Goal: Task Accomplishment & Management: Complete application form

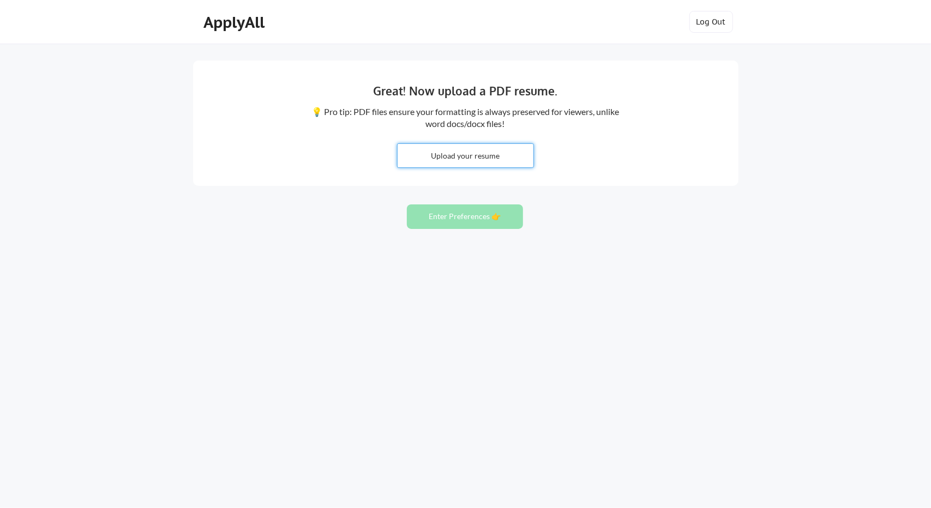
click at [448, 162] on input "file" at bounding box center [465, 155] width 136 height 23
type input "C:\fakepath\Arvinder_Anand_Resume_all_roles.pdf"
click at [447, 224] on button "Enter Preferences 👉" at bounding box center [465, 216] width 116 height 25
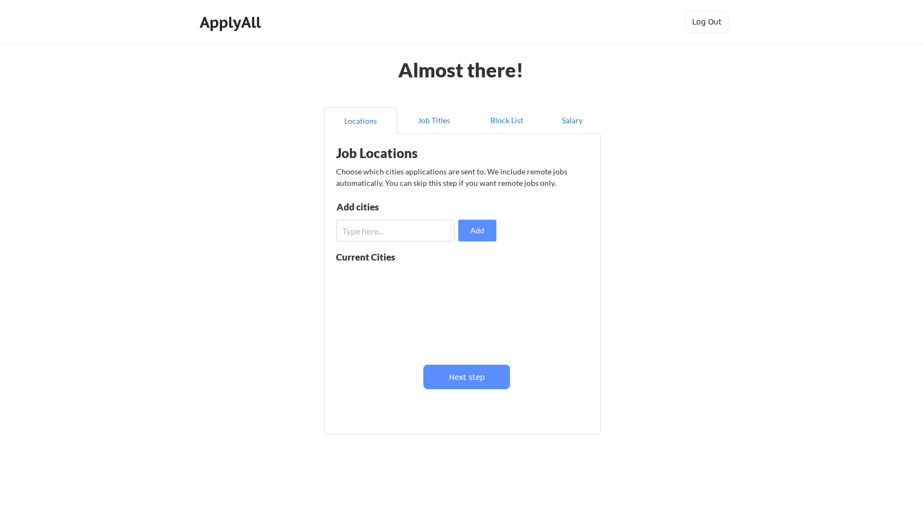
click at [399, 233] on input "input" at bounding box center [395, 231] width 119 height 22
type input "paramus"
click at [423, 232] on input "input" at bounding box center [395, 231] width 119 height 22
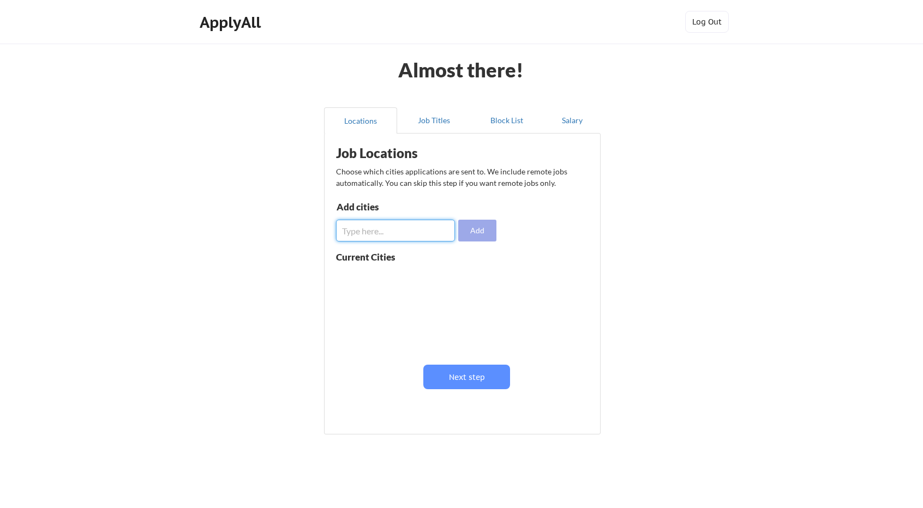
click at [487, 229] on button "Add" at bounding box center [477, 231] width 38 height 22
click at [417, 232] on input "input" at bounding box center [395, 231] width 119 height 22
type input "paramus"
click at [490, 233] on button "Add" at bounding box center [477, 231] width 38 height 22
click at [394, 238] on input "input" at bounding box center [395, 231] width 119 height 22
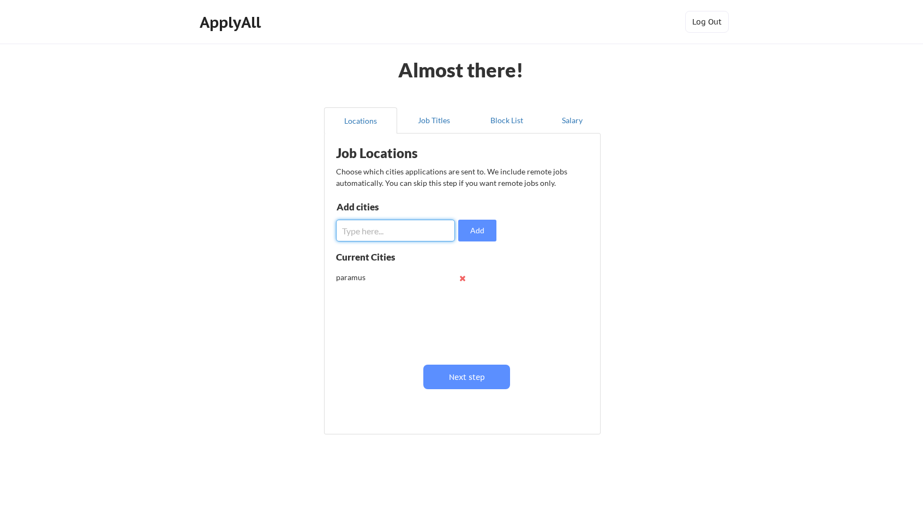
click at [463, 278] on button at bounding box center [462, 278] width 8 height 8
click at [418, 232] on input "input" at bounding box center [395, 231] width 119 height 22
type input "paramus [GEOGRAPHIC_DATA] [GEOGRAPHIC_DATA]"
click at [477, 238] on button "Add" at bounding box center [477, 231] width 38 height 22
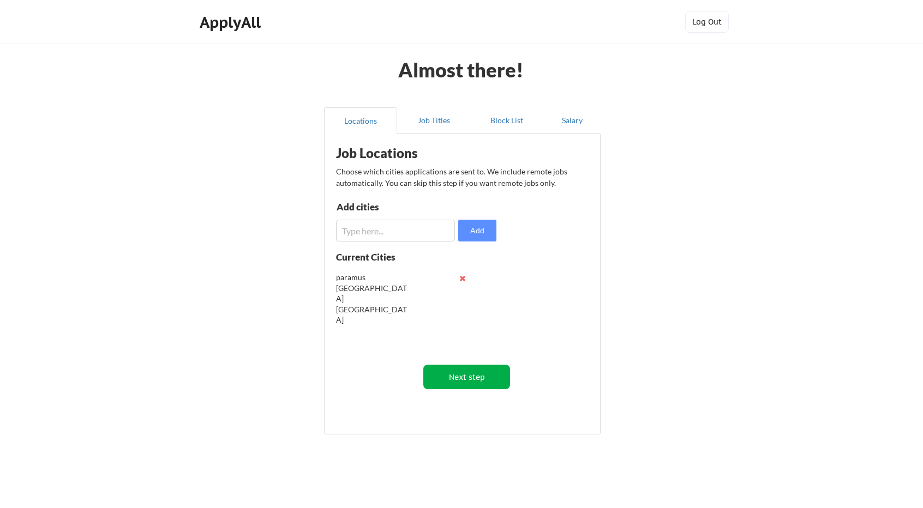
click at [470, 384] on button "Next step" at bounding box center [466, 377] width 87 height 25
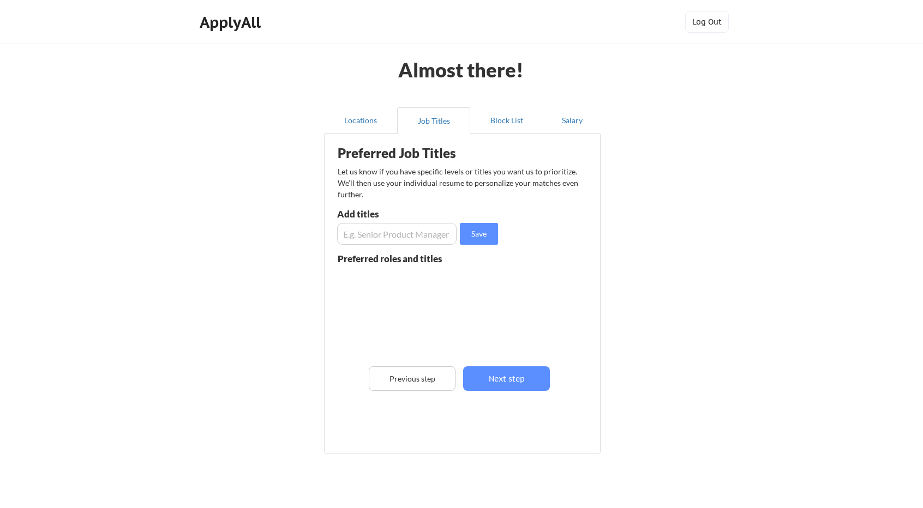
click at [419, 236] on input "input" at bounding box center [396, 234] width 119 height 22
click at [417, 236] on input "input" at bounding box center [396, 234] width 119 height 22
click at [452, 237] on input "input" at bounding box center [396, 234] width 119 height 22
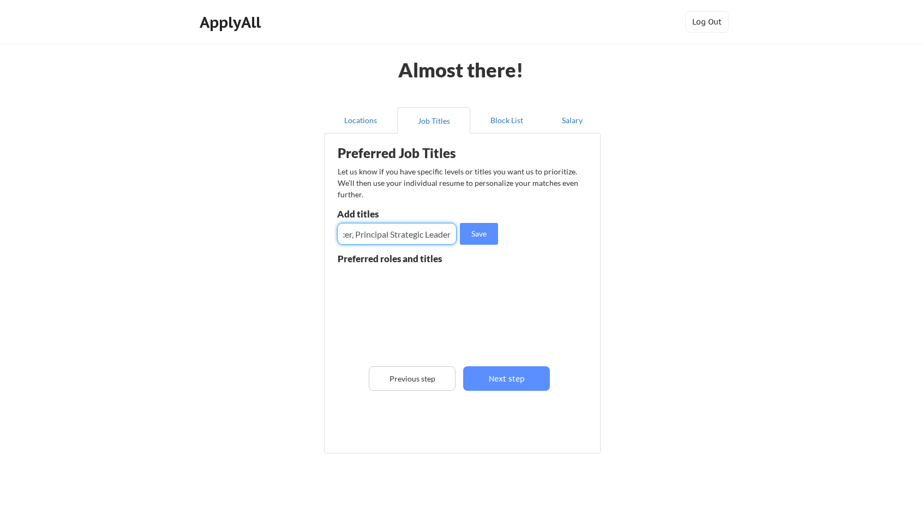
drag, startPoint x: 442, startPoint y: 236, endPoint x: 533, endPoint y: 238, distance: 91.1
click at [533, 238] on div "Preferred Job Titles Let us know if you have specific levels or titles you want…" at bounding box center [464, 291] width 269 height 304
paste input "Chief Technology Officer, Sr. Principal Strategist"
type input "Chief Technology Officer, Sr. Principal Strategist, Direct Business Development"
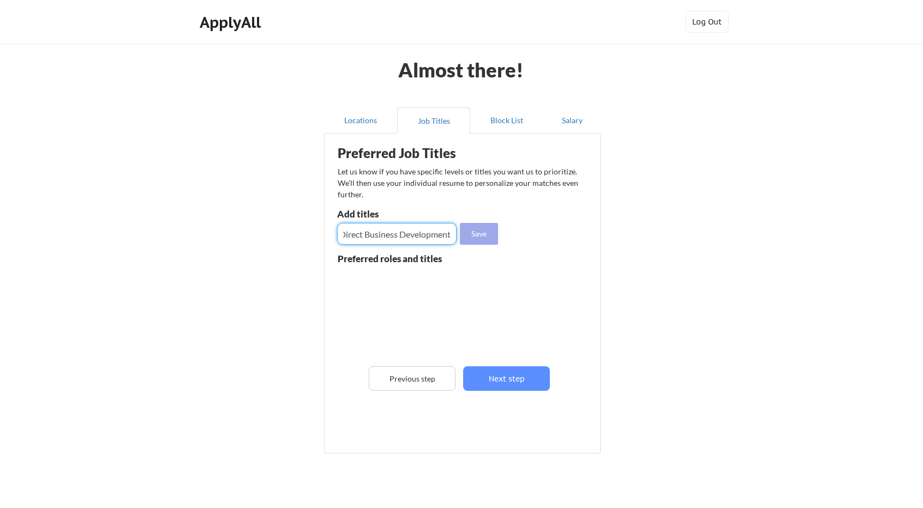
click at [479, 236] on button "Save" at bounding box center [479, 234] width 38 height 22
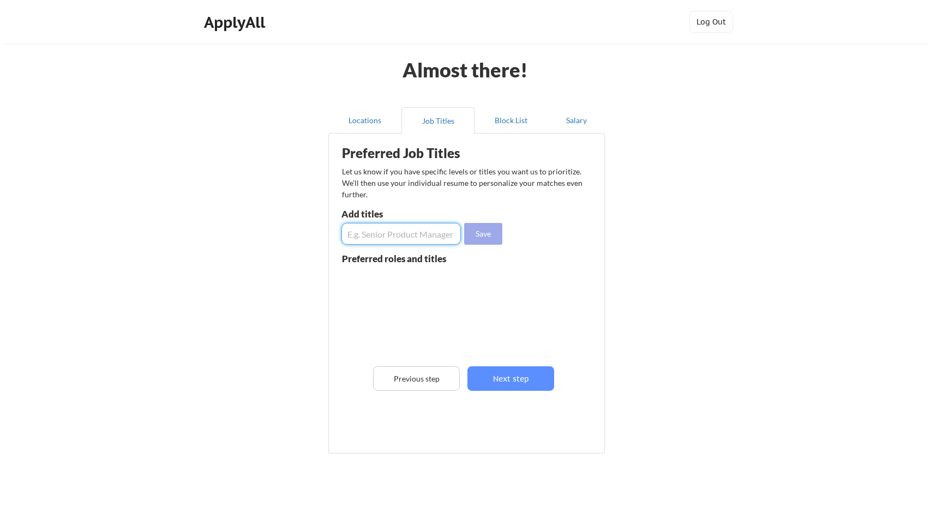
scroll to position [0, 0]
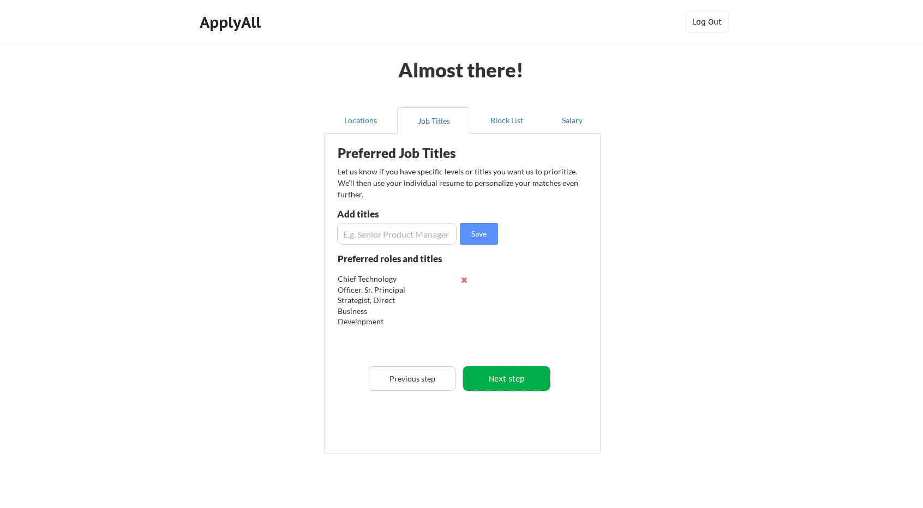
click at [499, 382] on button "Next step" at bounding box center [506, 378] width 87 height 25
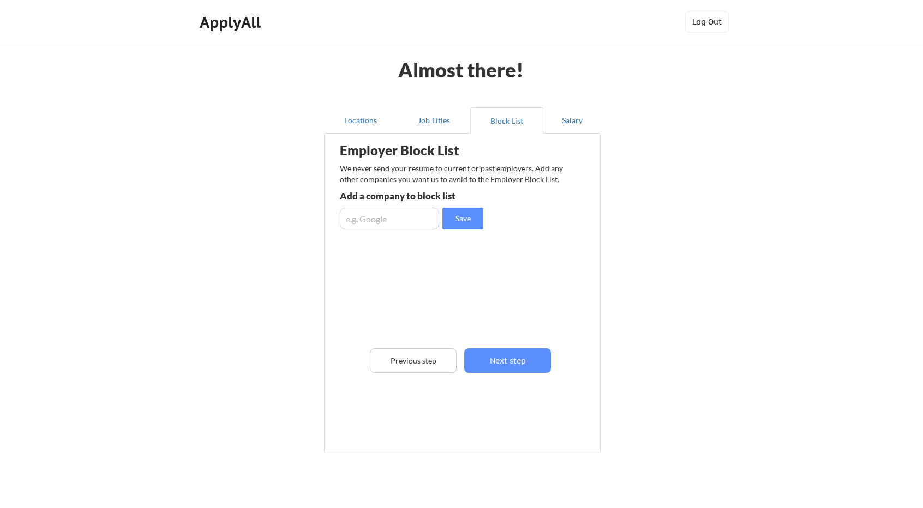
click at [406, 219] on input "input" at bounding box center [389, 219] width 99 height 22
click at [499, 361] on button "Next step" at bounding box center [507, 360] width 87 height 25
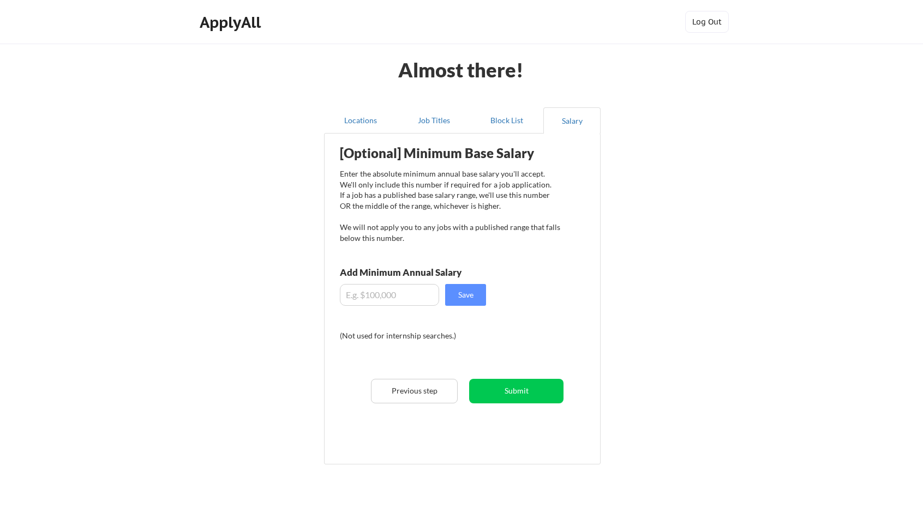
click at [403, 294] on input "input" at bounding box center [389, 295] width 99 height 22
type input "$300,000"
click at [460, 300] on button "Save" at bounding box center [465, 295] width 41 height 22
click at [461, 320] on div "We'll use $300,000 to calibrate your min. salary goal!" at bounding box center [450, 316] width 221 height 11
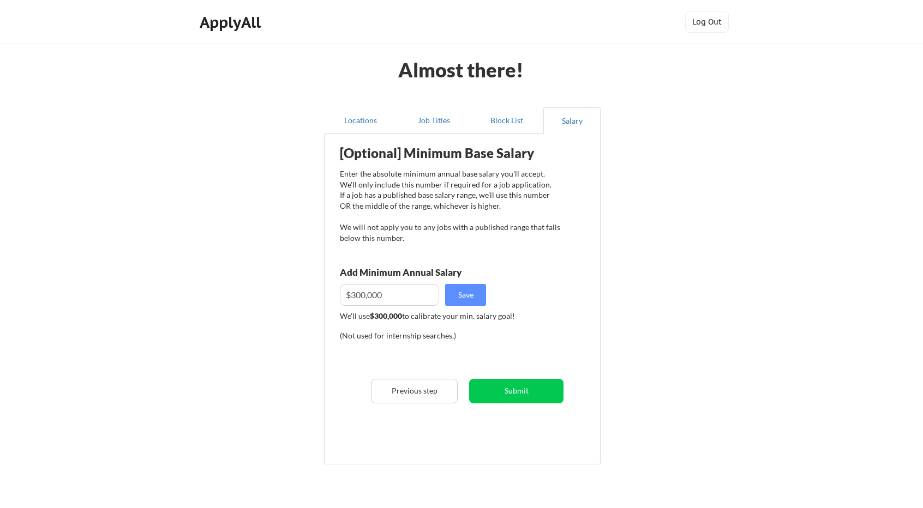
click at [466, 333] on div "(Not used for internship searches.)" at bounding box center [414, 335] width 148 height 11
click at [504, 391] on button "Submit" at bounding box center [516, 391] width 94 height 25
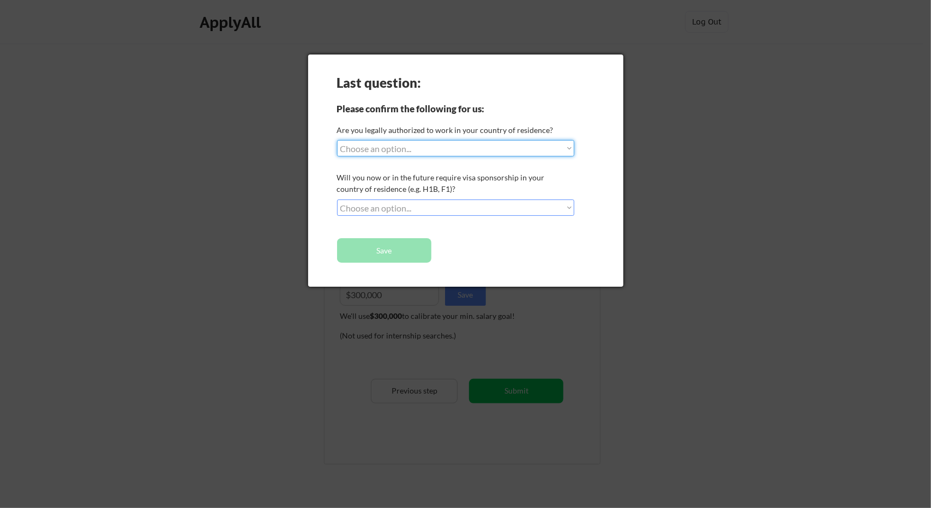
click at [380, 155] on select "Choose an option... Yes, I am a US Citizen Yes, I am a Canadian Citizen Yes, I …" at bounding box center [455, 148] width 237 height 16
select select ""yes__i_am_a_us_citizen""
click at [337, 140] on select "Choose an option... Yes, I am a US Citizen Yes, I am a Canadian Citizen Yes, I …" at bounding box center [455, 148] width 237 height 16
click at [397, 214] on select "Choose an option... No, I will not need sponsorship Yes, I will need sponsorship" at bounding box center [455, 208] width 237 height 16
select select ""no__i_will_not_need_sponsorship""
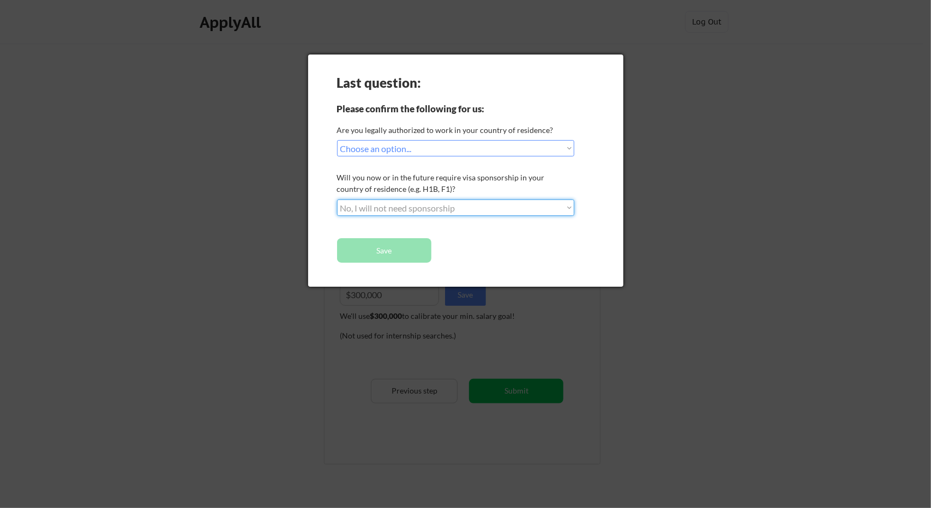
click at [337, 200] on select "Choose an option... No, I will not need sponsorship Yes, I will need sponsorship" at bounding box center [455, 208] width 237 height 16
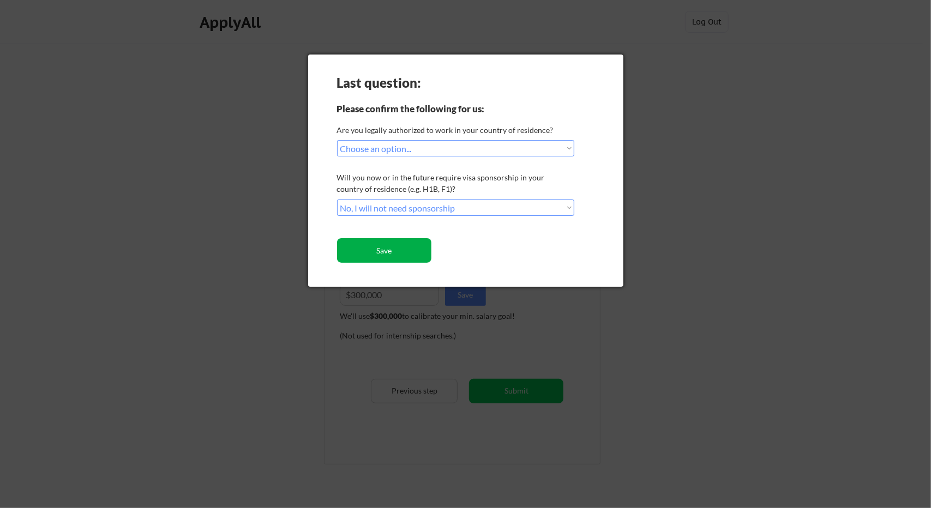
click at [407, 250] on button "Save" at bounding box center [384, 250] width 94 height 25
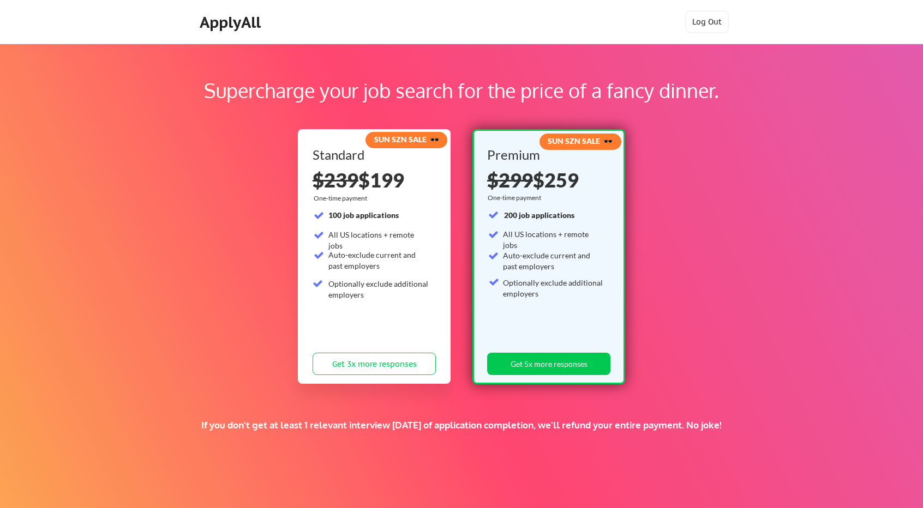
click at [377, 185] on div "$239 $199" at bounding box center [373, 180] width 123 height 20
click at [400, 370] on button "Get 3x more responses" at bounding box center [373, 364] width 123 height 22
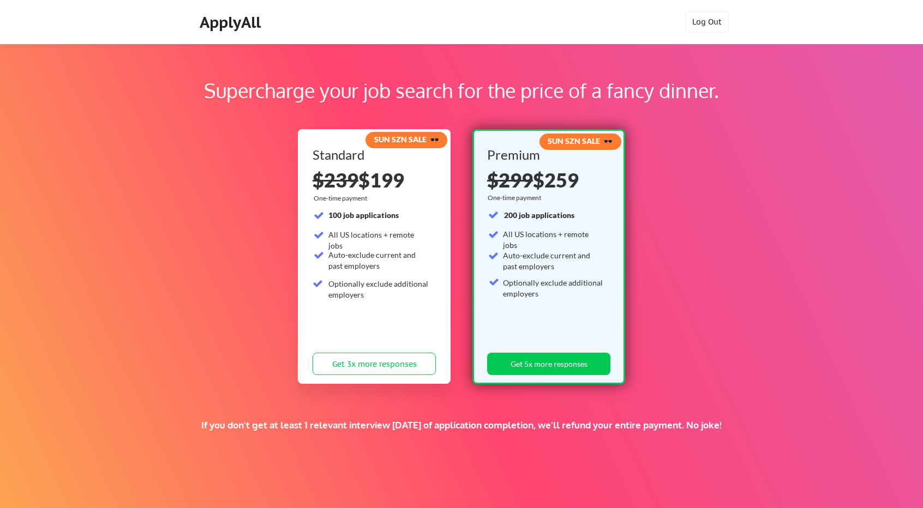
click at [389, 256] on div "Auto-exclude current and past employers" at bounding box center [378, 260] width 101 height 21
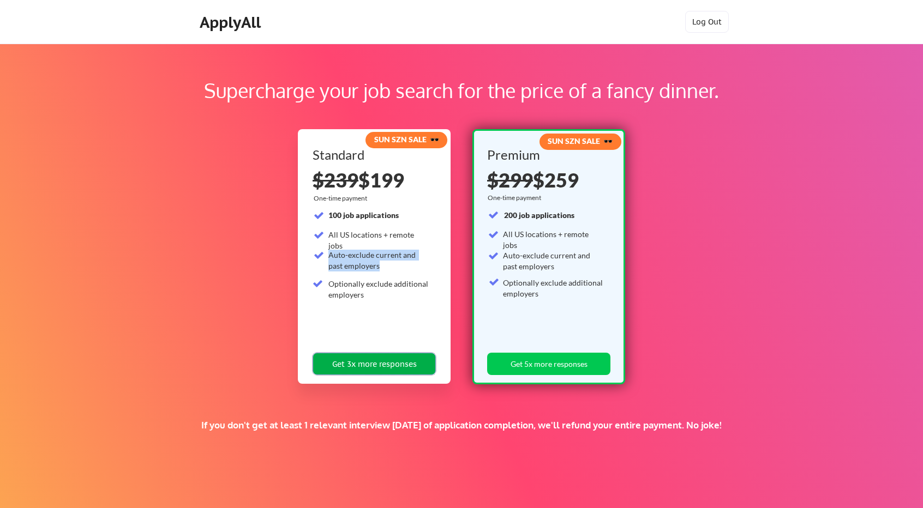
click at [399, 364] on button "Get 3x more responses" at bounding box center [373, 364] width 123 height 22
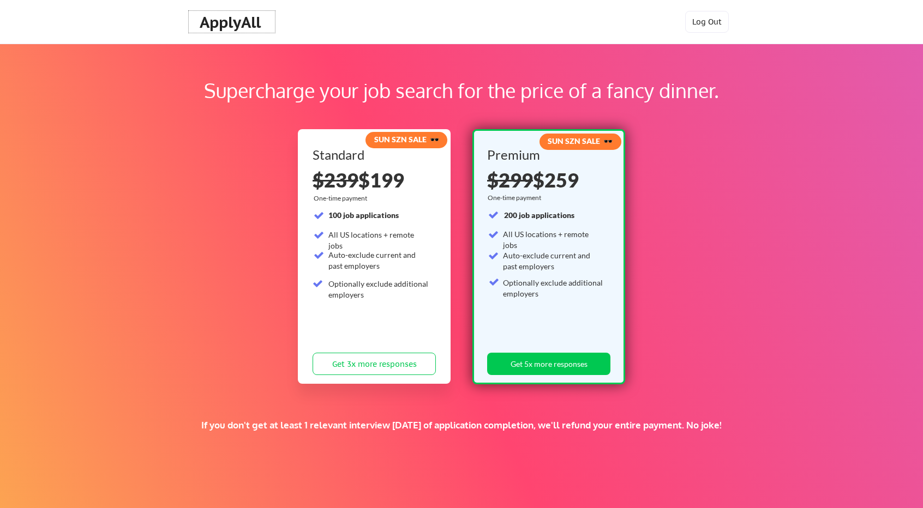
click at [251, 19] on div "ApplyAll" at bounding box center [232, 22] width 64 height 19
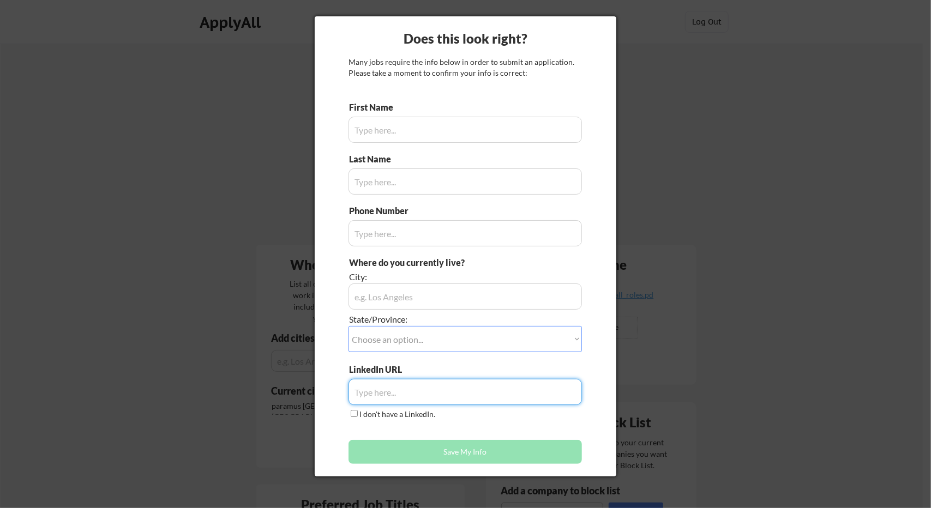
click at [487, 394] on input "input" at bounding box center [464, 392] width 233 height 26
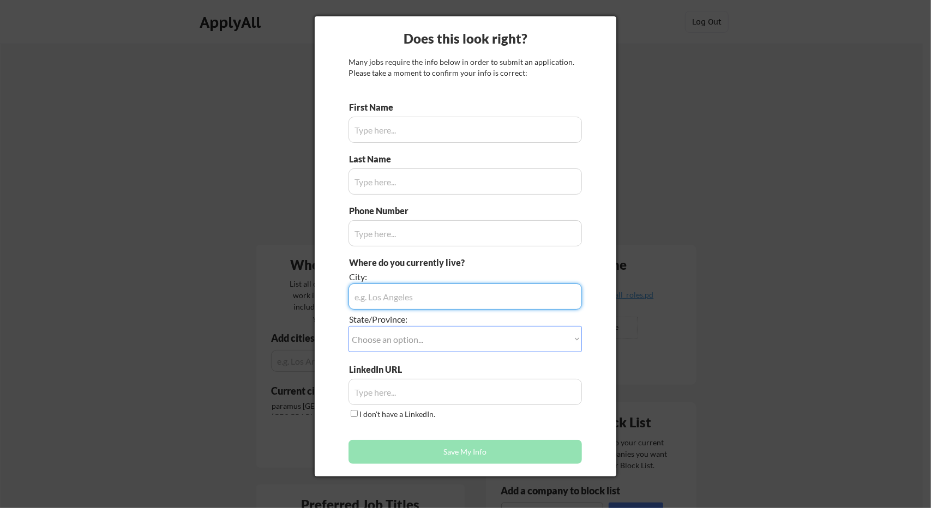
click at [454, 294] on input "input" at bounding box center [464, 297] width 233 height 26
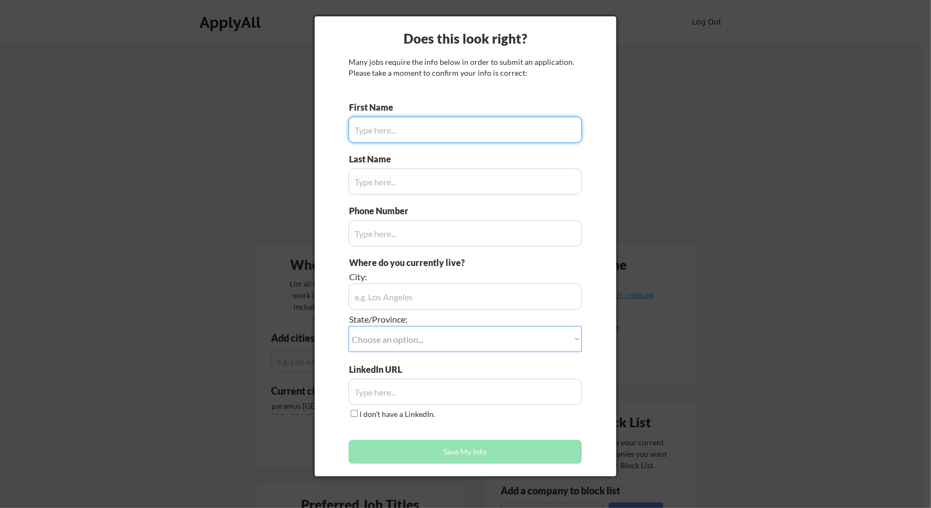
click at [415, 135] on input "input" at bounding box center [464, 130] width 233 height 26
type input "Arvinder"
click at [420, 183] on input "input" at bounding box center [464, 181] width 233 height 26
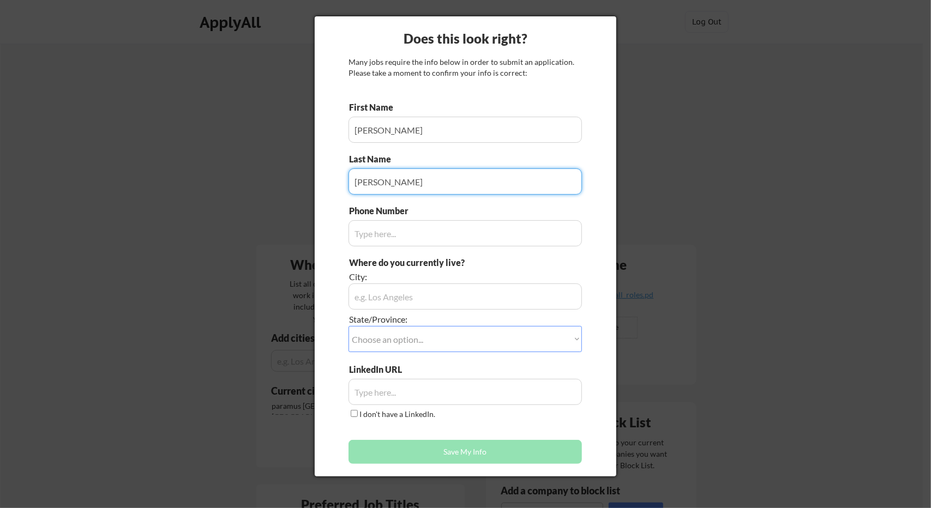
type input "Anand"
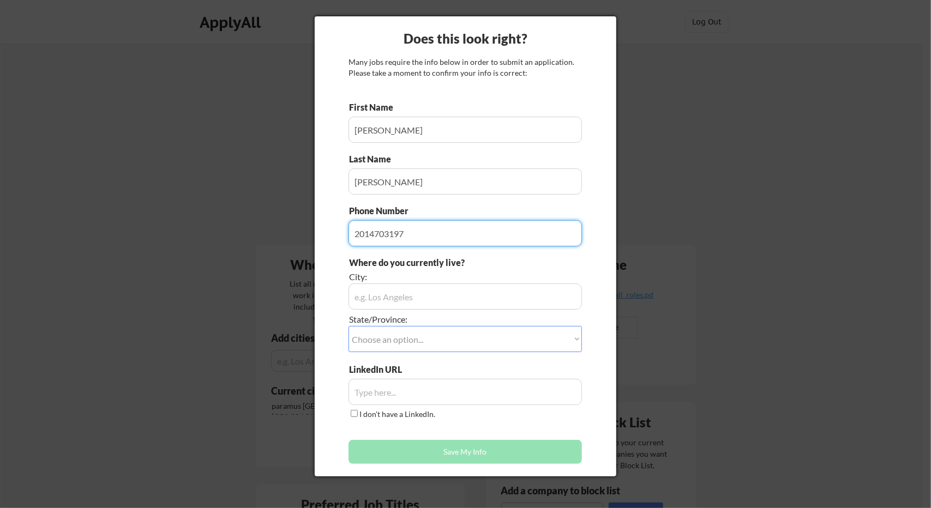
type input "2014703197"
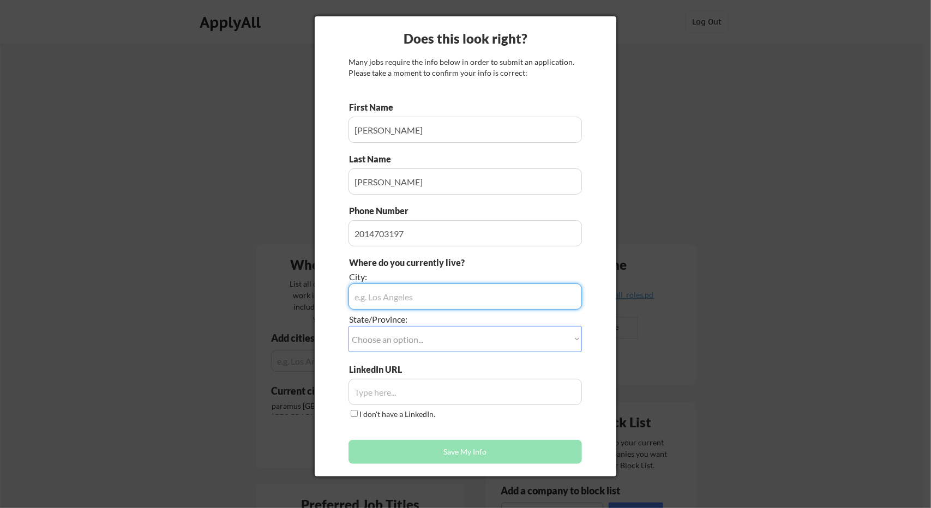
click at [415, 305] on input "input" at bounding box center [464, 297] width 233 height 26
type input "paramus"
click at [417, 340] on select "Choose an option... Other/Not Applicable Alabama Alaska Alberta Arizona Arkansa…" at bounding box center [464, 339] width 233 height 26
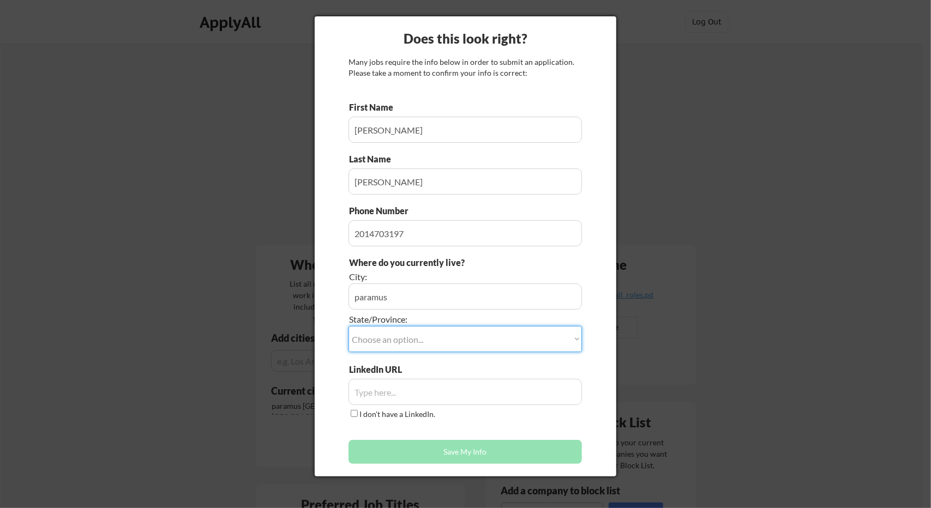
click at [348, 326] on select "Choose an option... Other/Not Applicable Alabama Alaska Alberta Arizona Arkansa…" at bounding box center [464, 339] width 233 height 26
click at [409, 334] on select "Choose an option... Other/Not Applicable Alabama Alaska Alberta Arizona Arkansa…" at bounding box center [464, 339] width 233 height 26
select select ""New Jersey""
click at [348, 326] on select "Choose an option... Other/Not Applicable Alabama Alaska Alberta Arizona Arkansa…" at bounding box center [464, 339] width 233 height 26
click at [402, 388] on input "input" at bounding box center [464, 392] width 233 height 26
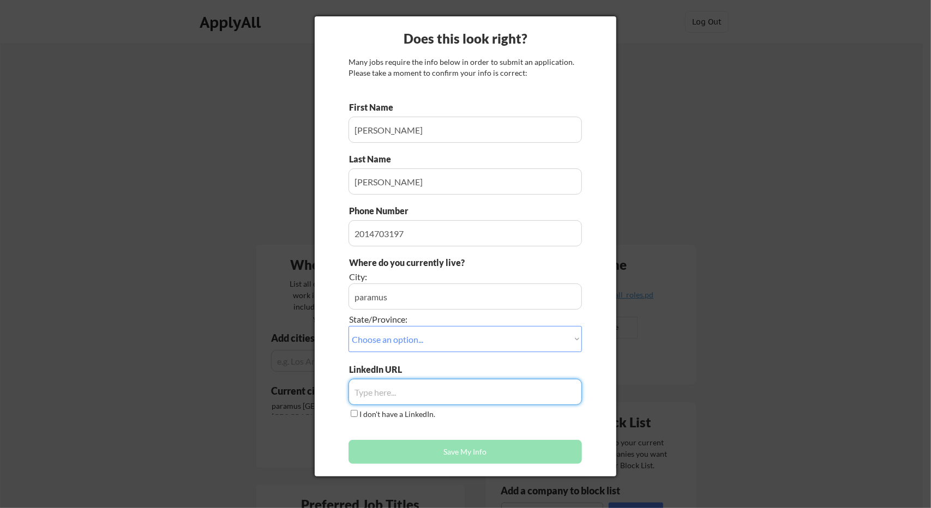
click at [435, 384] on input "input" at bounding box center [464, 392] width 233 height 26
paste input "https://www.linkedin.com/in/arvindersinghanand/"
type input "https://www.linkedin.com/in/arvindersinghanand/"
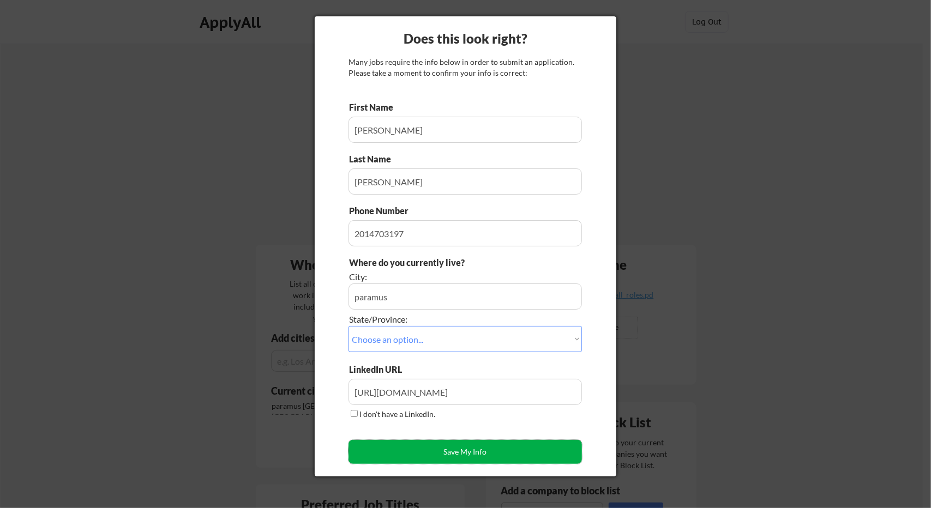
click at [450, 459] on button "Save My Info" at bounding box center [464, 452] width 233 height 24
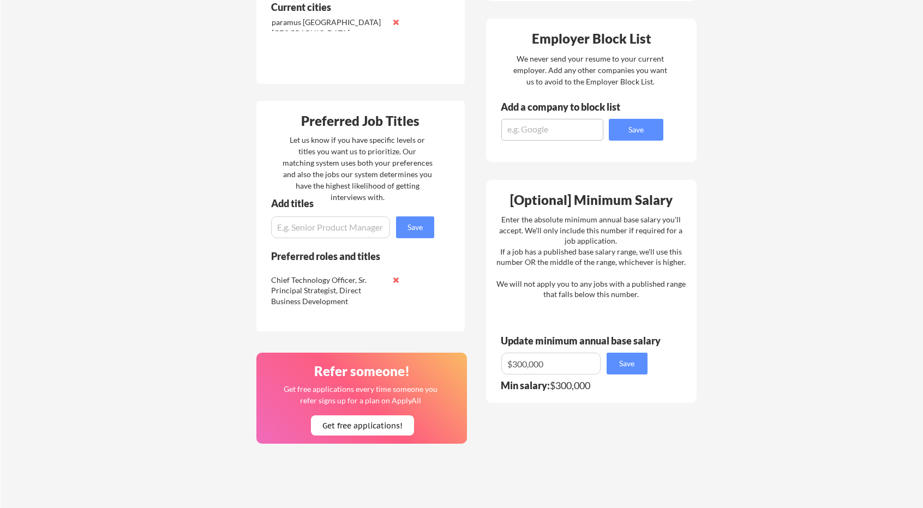
scroll to position [388, 0]
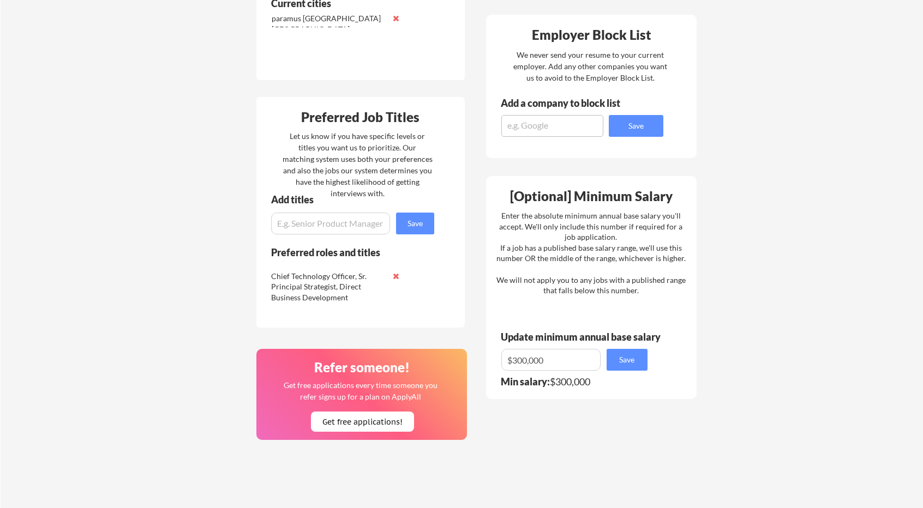
click at [364, 230] on input "input" at bounding box center [330, 224] width 119 height 22
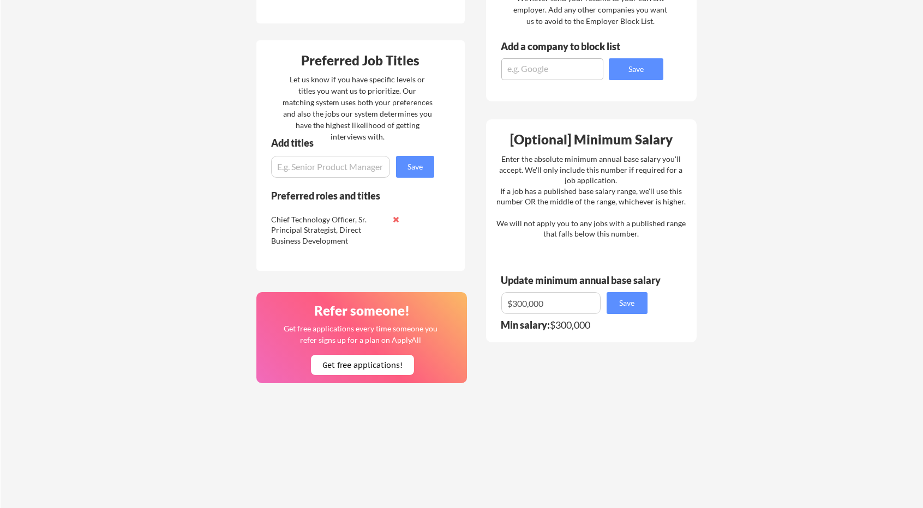
click at [397, 218] on button at bounding box center [396, 219] width 8 height 8
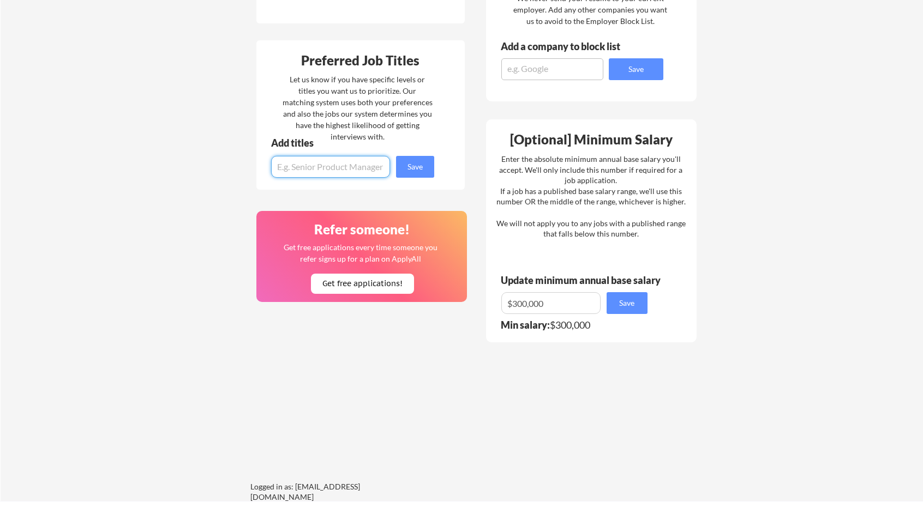
click at [364, 164] on input "input" at bounding box center [330, 167] width 119 height 22
click at [422, 159] on button "Save" at bounding box center [415, 167] width 38 height 22
click at [396, 219] on div "Refer someone! Get free applications every time someone you refer signs up for …" at bounding box center [361, 256] width 210 height 91
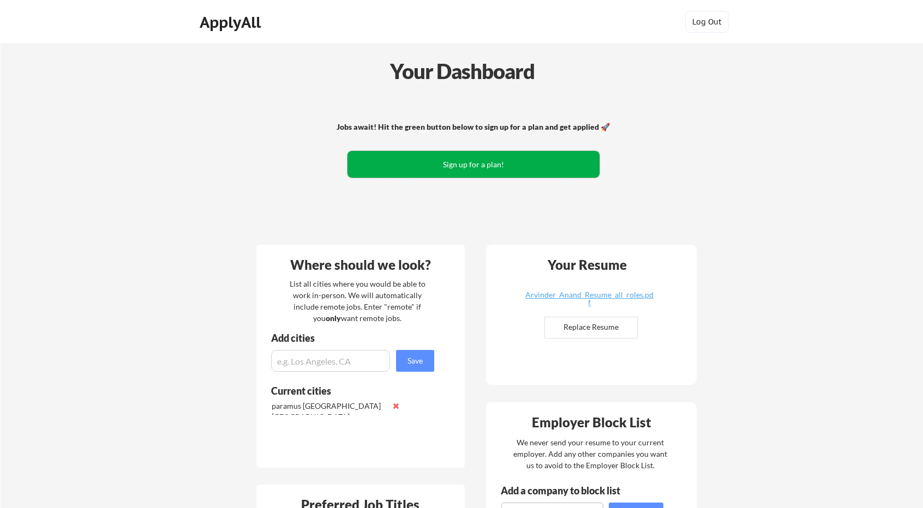
click at [483, 163] on button "Sign up for a plan!" at bounding box center [473, 164] width 252 height 27
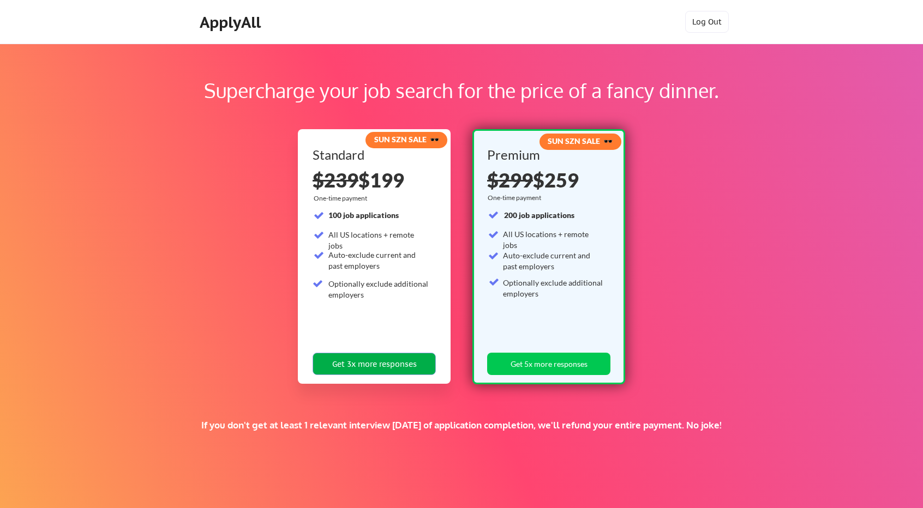
click at [379, 373] on button "Get 3x more responses" at bounding box center [373, 364] width 123 height 22
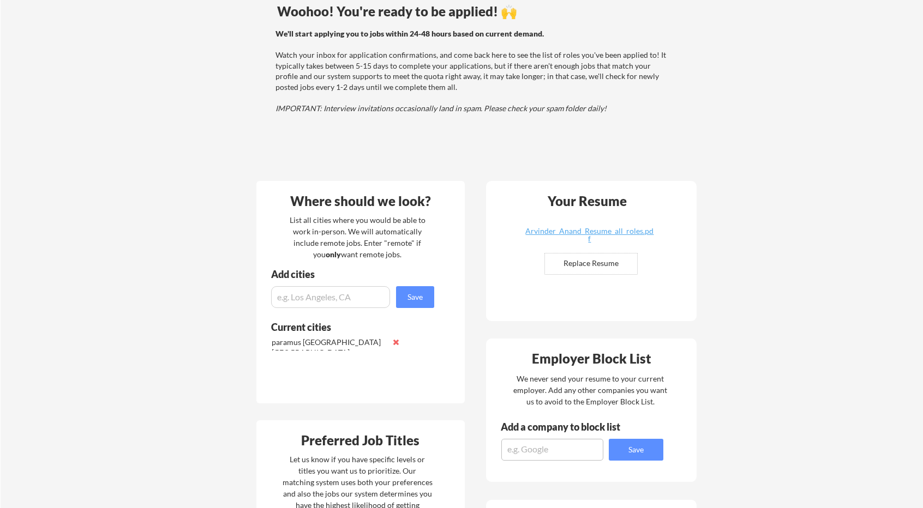
scroll to position [312, 0]
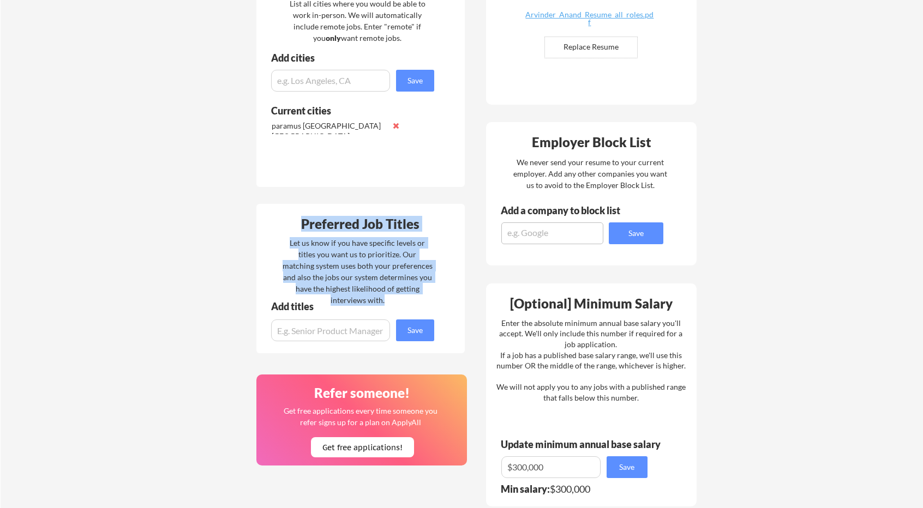
drag, startPoint x: 432, startPoint y: 286, endPoint x: 296, endPoint y: 222, distance: 150.5
click at [296, 222] on div "Preferred Job Titles Let us know if you have specific levels or titles you want…" at bounding box center [360, 278] width 208 height 149
copy div "Preferred Job Titles Let us know if you have specific levels or titles you want…"
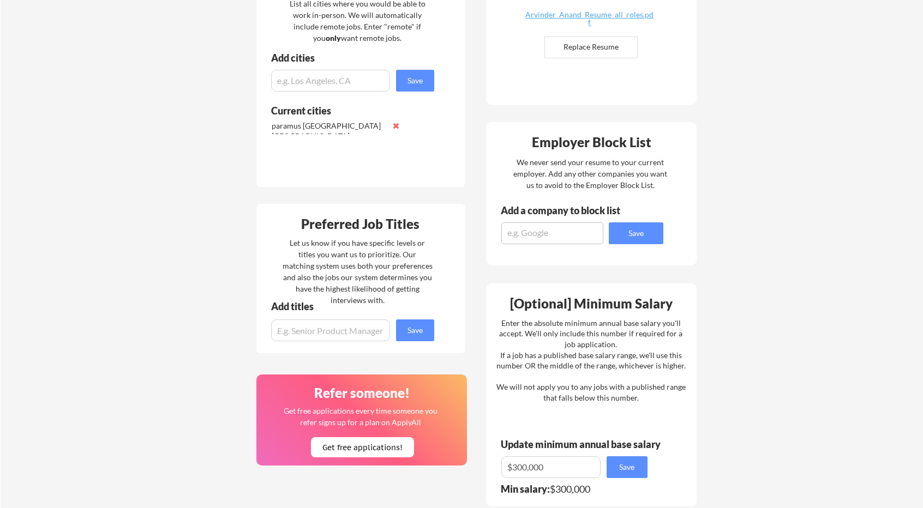
click at [358, 331] on input "input" at bounding box center [330, 331] width 119 height 22
paste input "Business Development Director / Executive"
type input "Business Development Director / Executive"
click at [415, 329] on button "Save" at bounding box center [415, 331] width 38 height 22
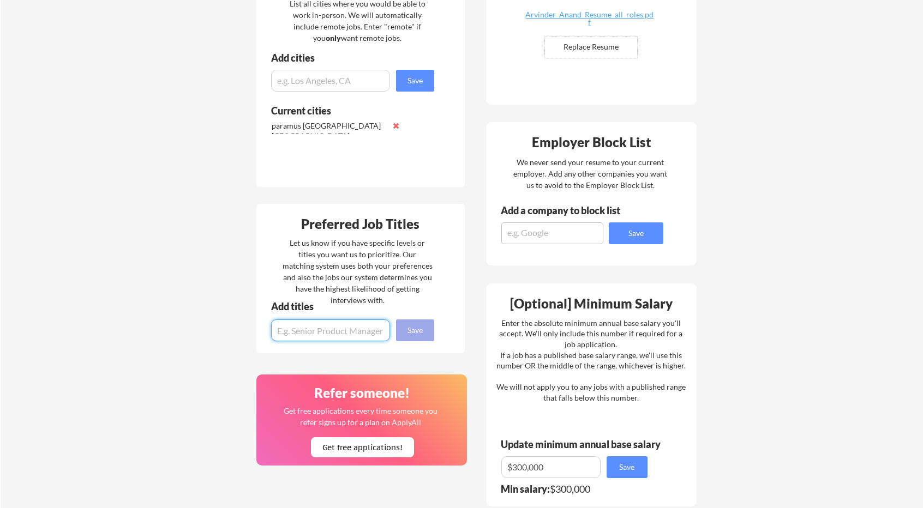
scroll to position [0, 0]
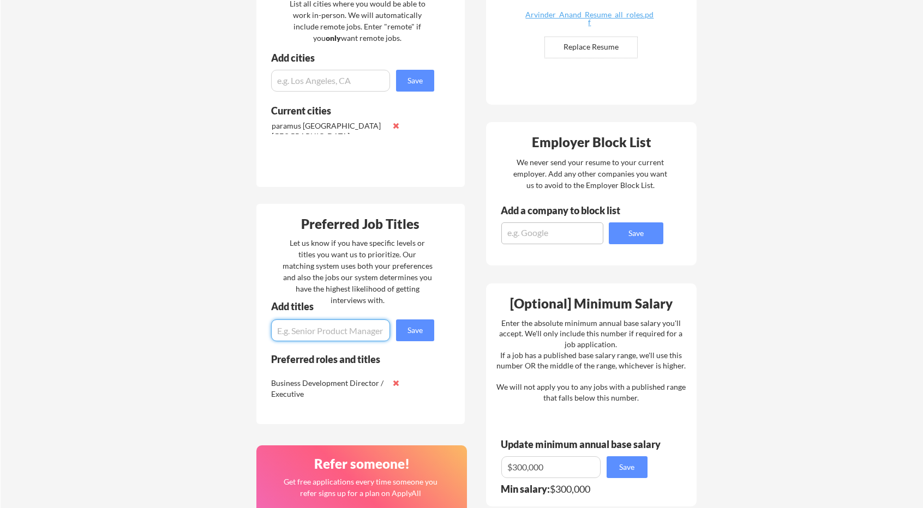
paste input "Sr. Principal Strategist (AI, Automation, Cloud GTM)"
type input "Sr. Principal Strategist (AI, Automation, Cloud GTM)"
click at [417, 334] on button "Save" at bounding box center [415, 331] width 38 height 22
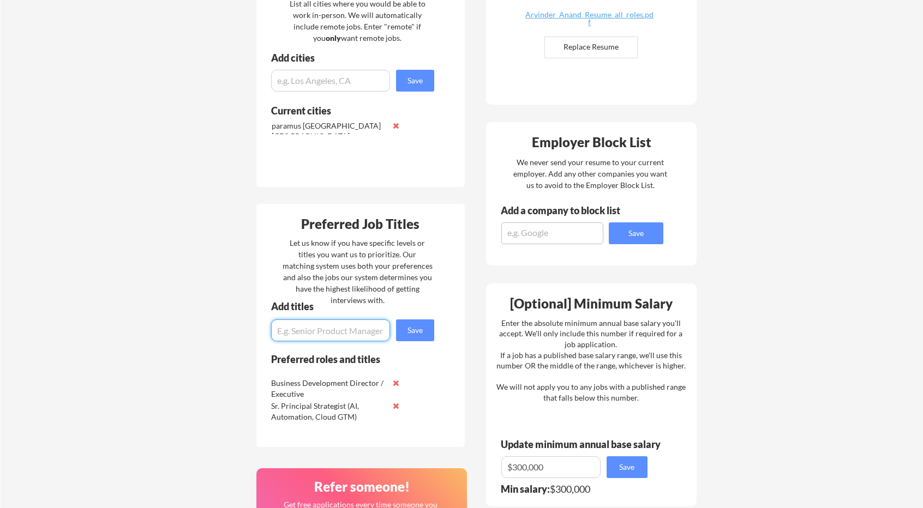
paste input "Business Development Director / Executive"
type input "Business Development Director / Executive"
click at [412, 332] on button "Save" at bounding box center [415, 331] width 38 height 22
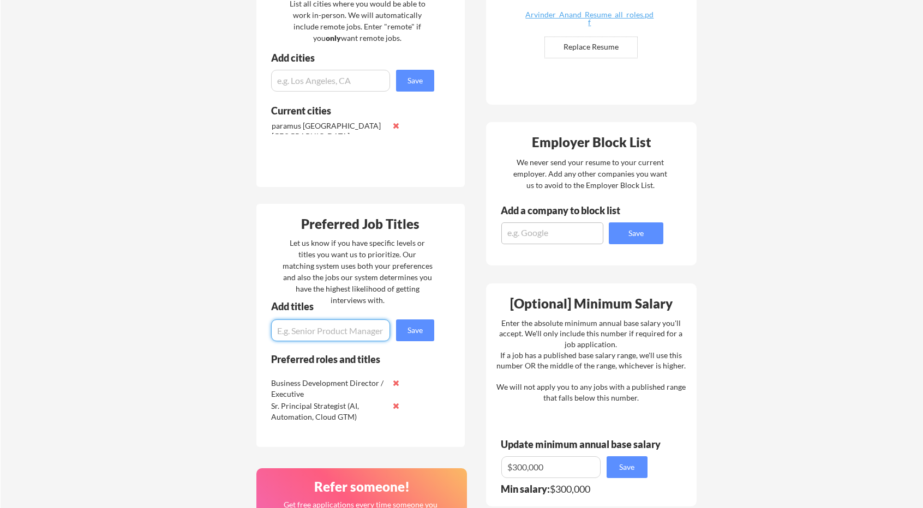
click at [351, 333] on input "input" at bounding box center [330, 331] width 119 height 22
paste input "Business Development Director / Executive"
type input "Business Development Director / Executive"
click at [339, 326] on input "input" at bounding box center [330, 331] width 119 height 22
paste input "Vice President, Technology Strategy / Architecture / Innovation"
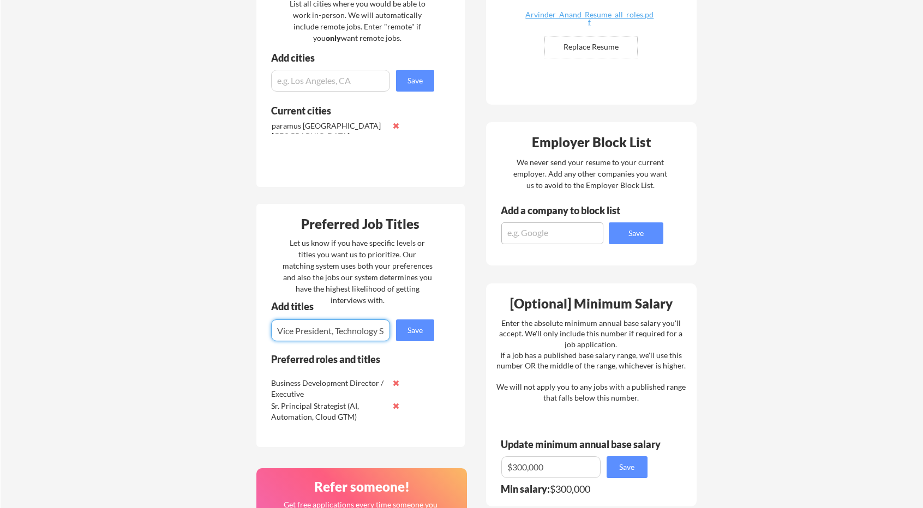
click at [339, 326] on input "input" at bounding box center [330, 331] width 119 height 22
type input "Vice President, Technology Strategy / Architecture / Innovation"
click at [411, 326] on button "Save" at bounding box center [415, 331] width 38 height 22
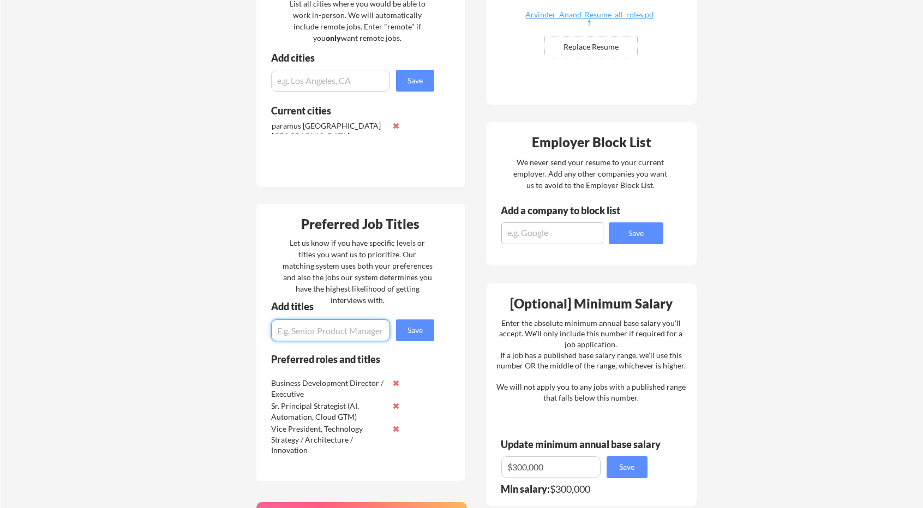
paste input "Head of Network Evolution / 5G Slicing & Automation"
type input "Head of Network Evolution / 5G Slicing & Automation"
click at [407, 334] on button "Save" at bounding box center [415, 331] width 38 height 22
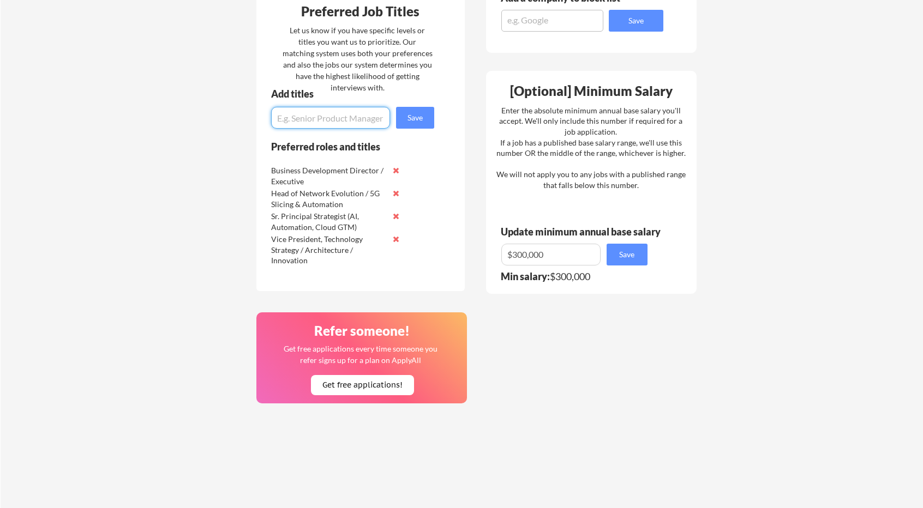
scroll to position [0, 0]
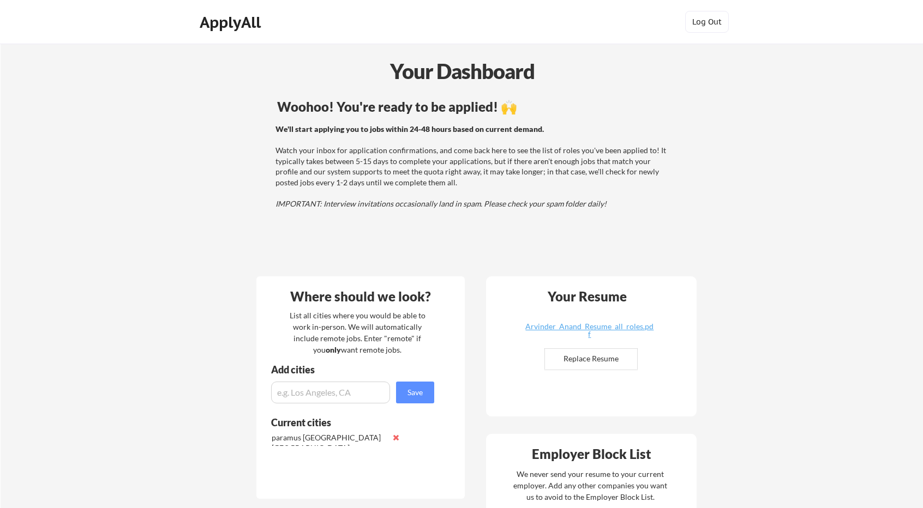
click at [228, 22] on div "ApplyAll" at bounding box center [232, 22] width 64 height 19
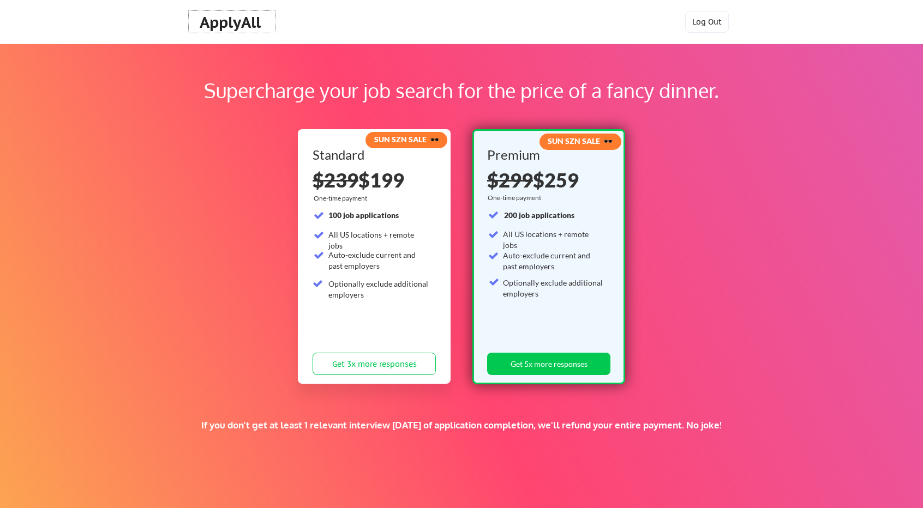
click at [242, 27] on div "ApplyAll" at bounding box center [232, 22] width 64 height 19
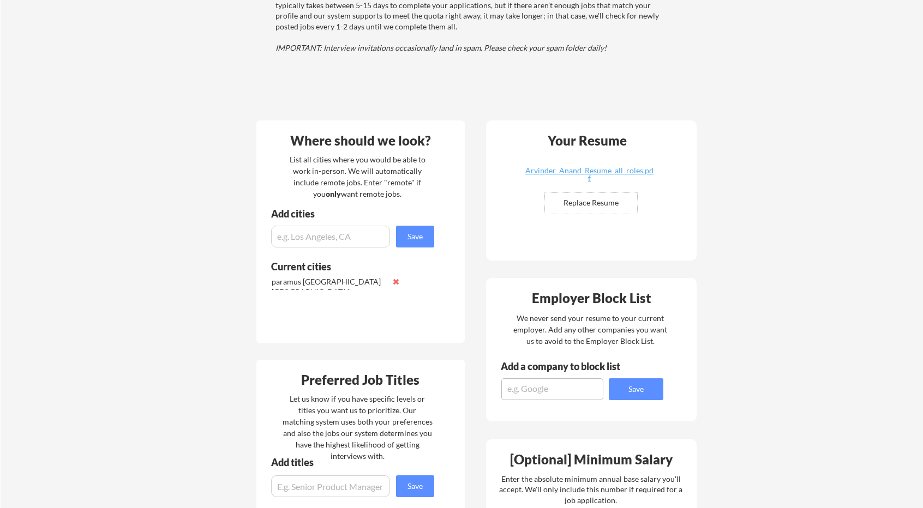
scroll to position [218, 0]
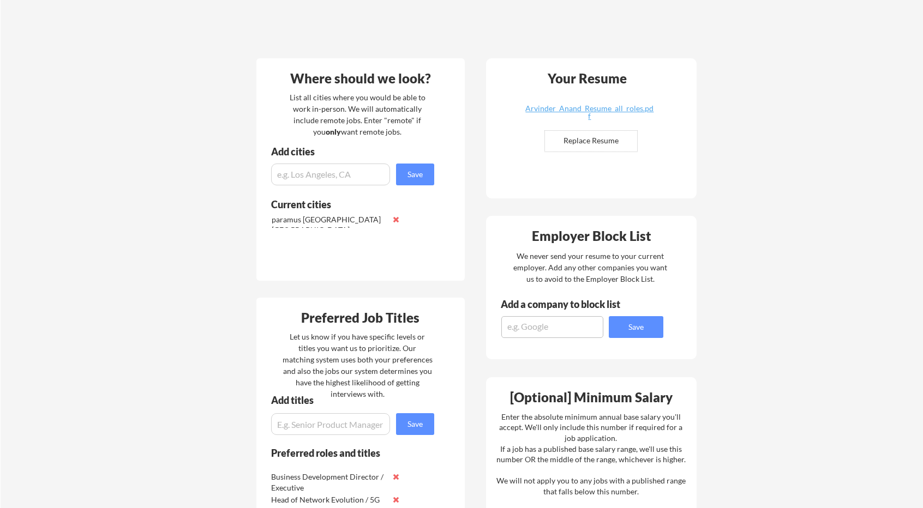
click at [298, 174] on input "input" at bounding box center [330, 175] width 119 height 22
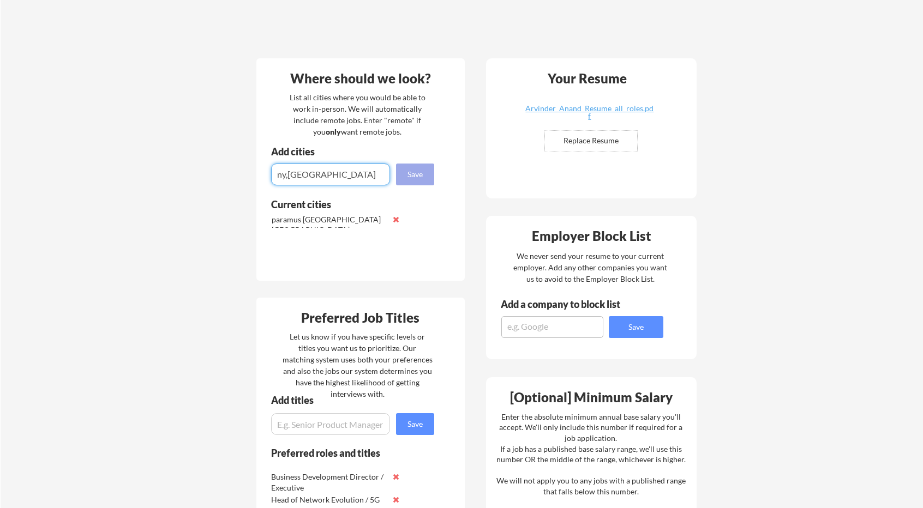
type input "ny,[GEOGRAPHIC_DATA]"
click at [422, 179] on button "Save" at bounding box center [415, 175] width 38 height 22
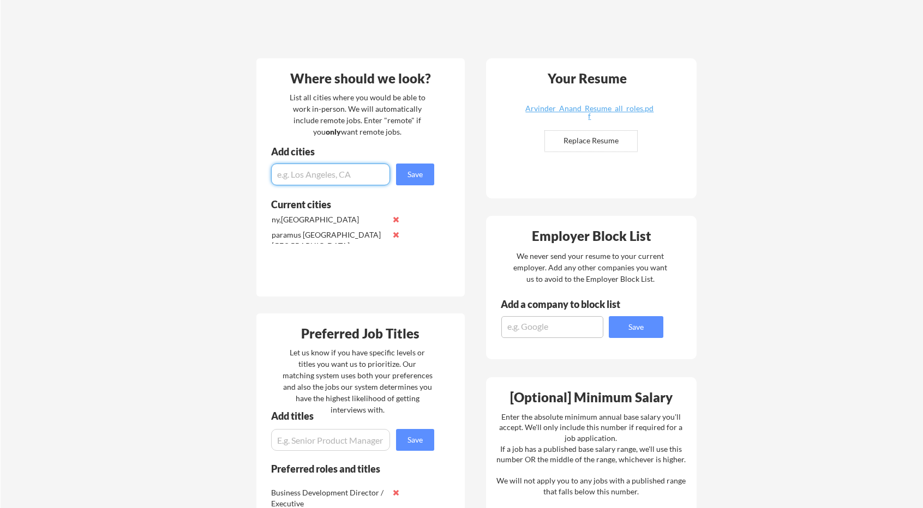
click at [333, 179] on input "input" at bounding box center [330, 175] width 119 height 22
type input "n"
type input "NJ"
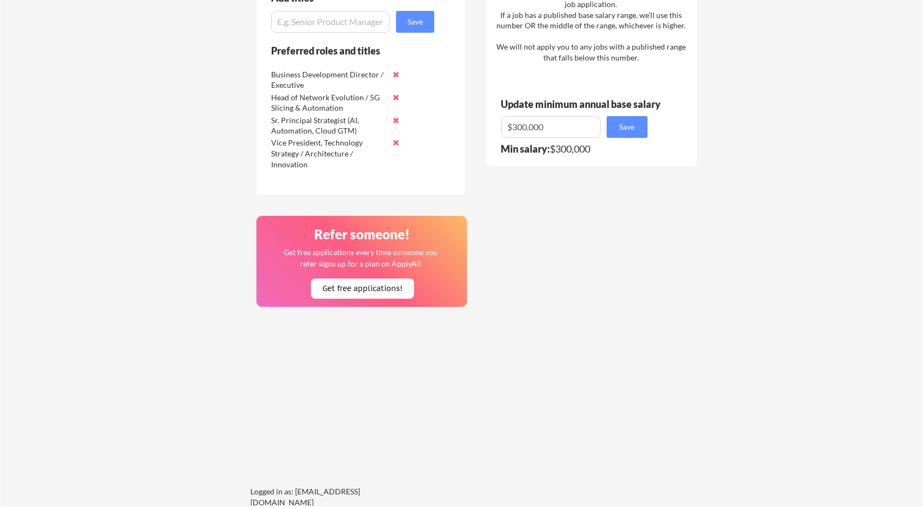
scroll to position [207, 0]
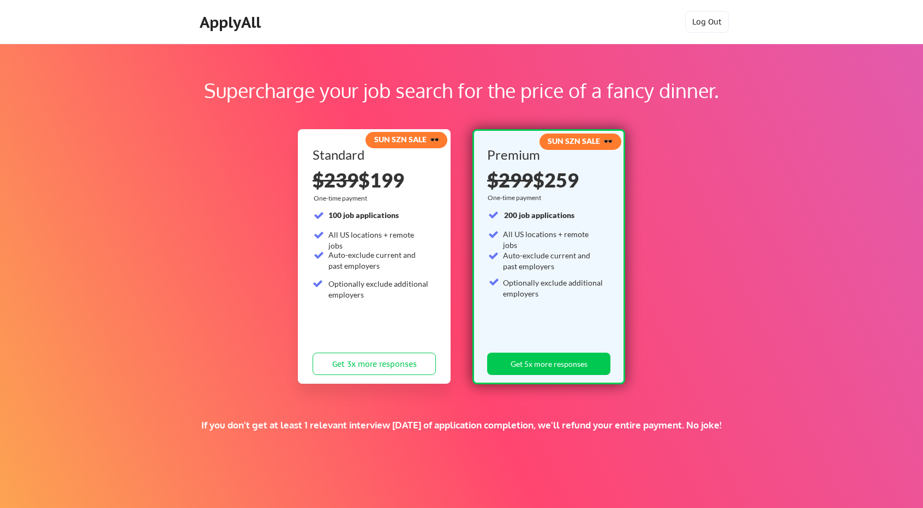
click at [228, 26] on div "ApplyAll" at bounding box center [232, 22] width 64 height 19
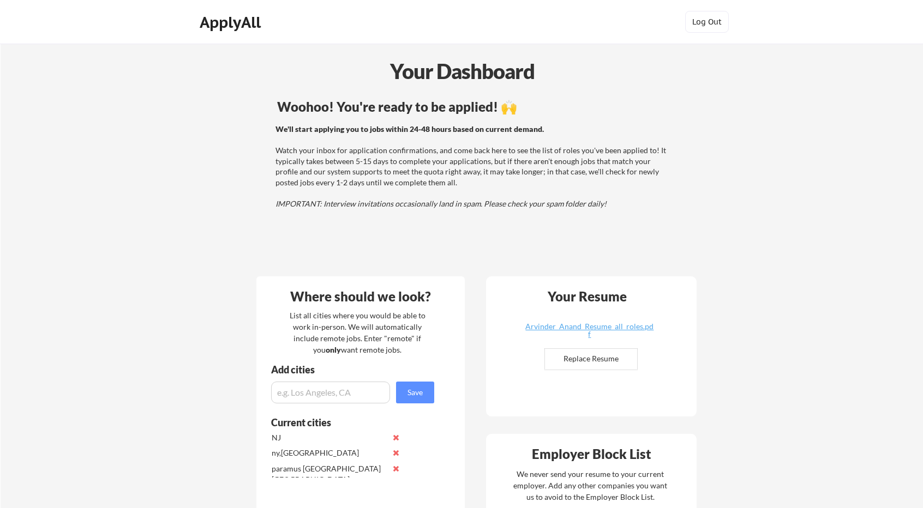
click at [593, 360] on input "file" at bounding box center [591, 359] width 92 height 21
type input "C:\fakepath\Arvinder_Anand_Resume_all_roles.pdf"
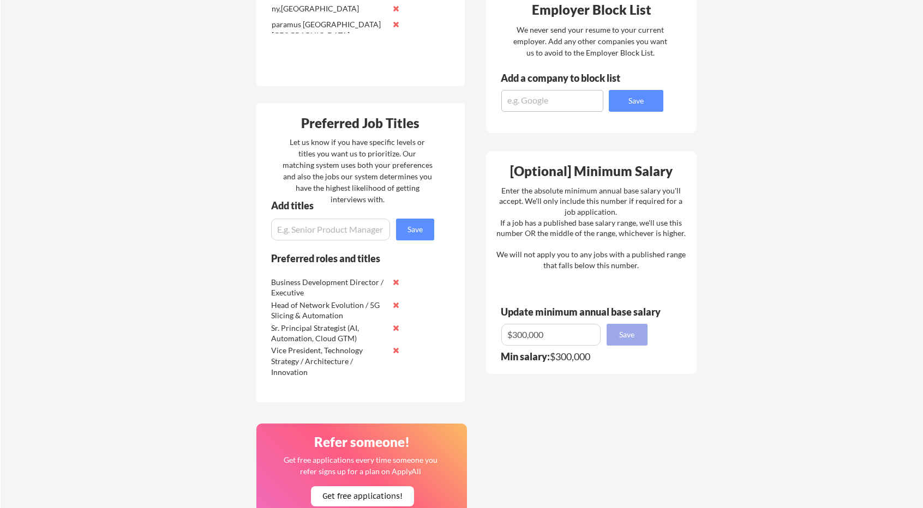
click at [619, 333] on button "Save" at bounding box center [626, 335] width 41 height 22
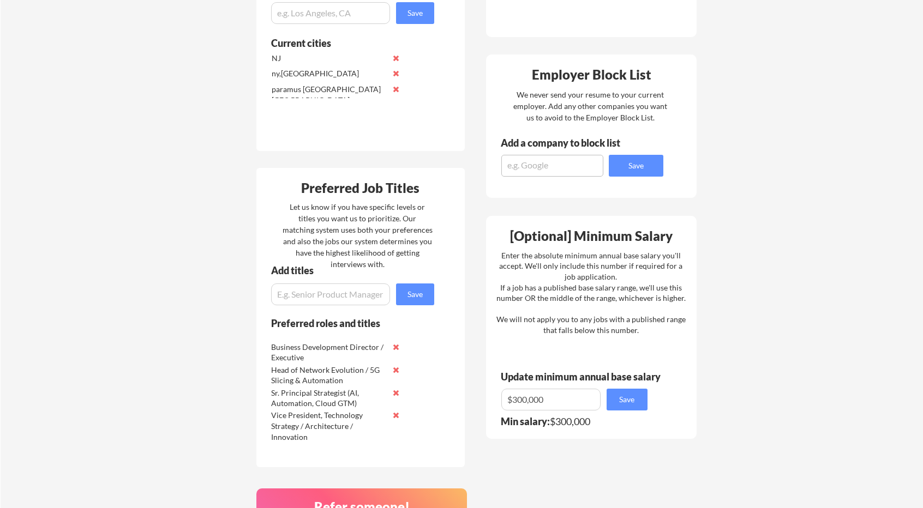
scroll to position [0, 0]
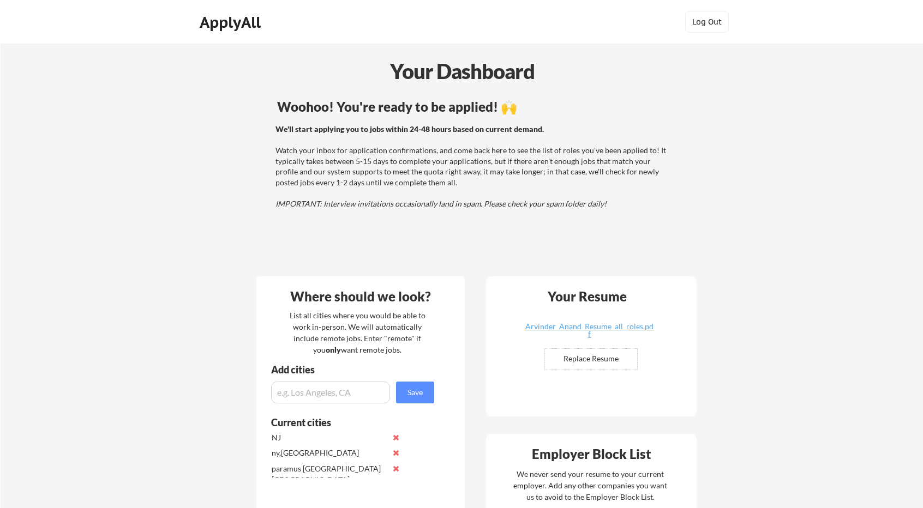
click at [253, 27] on div "ApplyAll" at bounding box center [232, 22] width 64 height 19
click at [250, 26] on div "ApplyAll" at bounding box center [232, 22] width 64 height 19
click at [246, 21] on div "ApplyAll" at bounding box center [232, 22] width 64 height 19
